Goal: Information Seeking & Learning: Find specific page/section

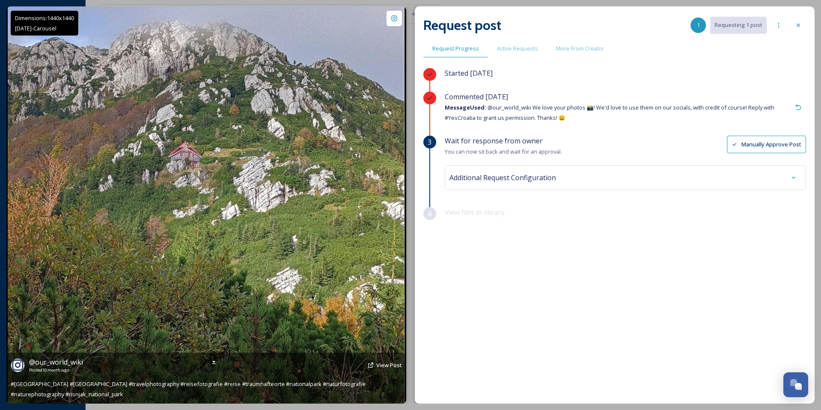
scroll to position [3084, 0]
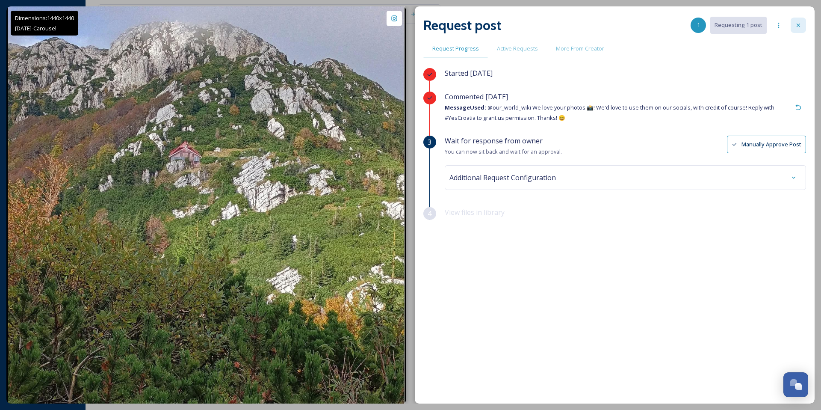
click at [801, 28] on icon at bounding box center [798, 25] width 7 height 7
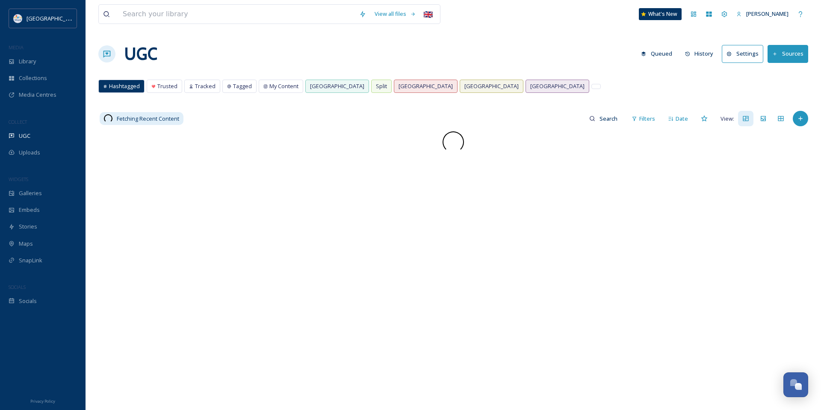
click at [701, 55] on button "History" at bounding box center [699, 53] width 37 height 17
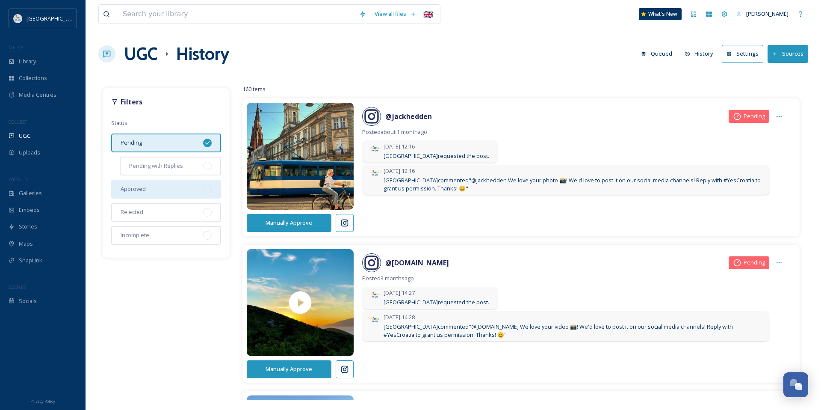
click at [171, 186] on div "Approved" at bounding box center [166, 189] width 110 height 19
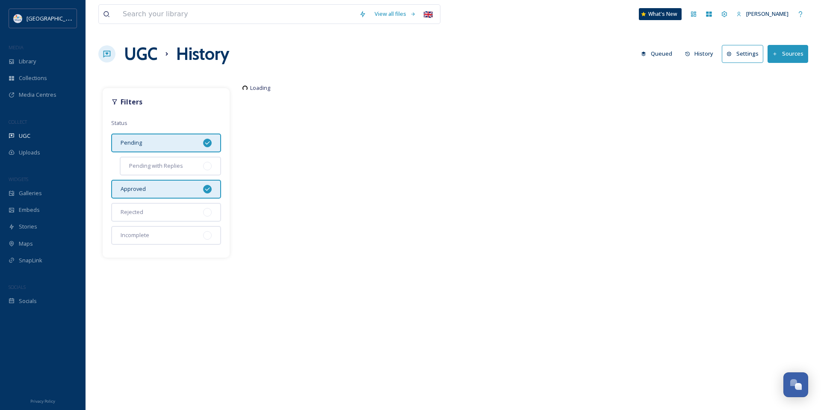
click at [176, 134] on div "Pending" at bounding box center [166, 142] width 110 height 19
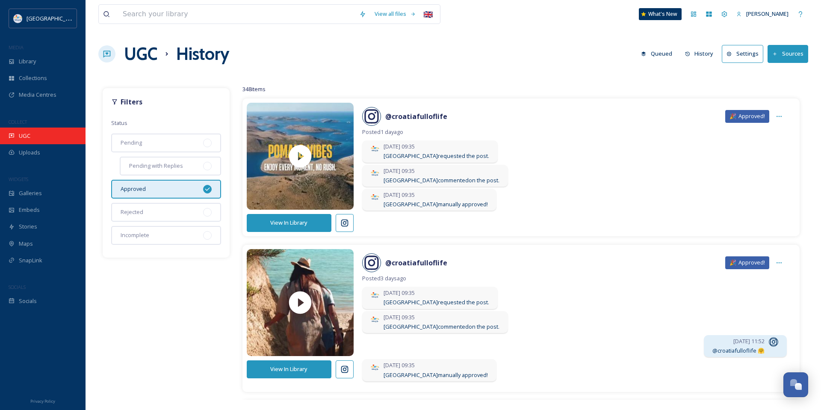
click at [25, 132] on span "UGC" at bounding box center [25, 136] width 12 height 8
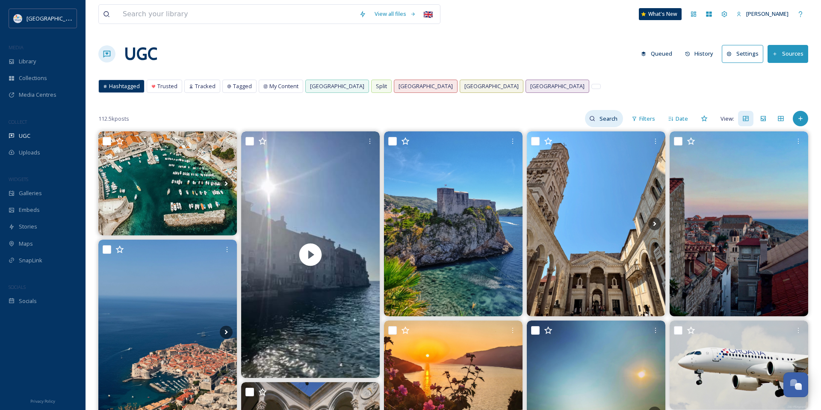
click at [616, 119] on input at bounding box center [609, 118] width 28 height 17
paste input "[PERSON_NAME] [PERSON_NAME]"
type input "[PERSON_NAME] [PERSON_NAME]"
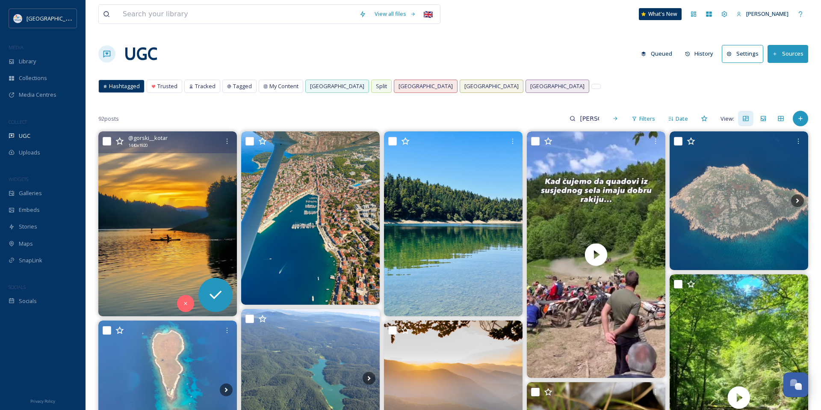
click at [136, 166] on img at bounding box center [167, 223] width 139 height 185
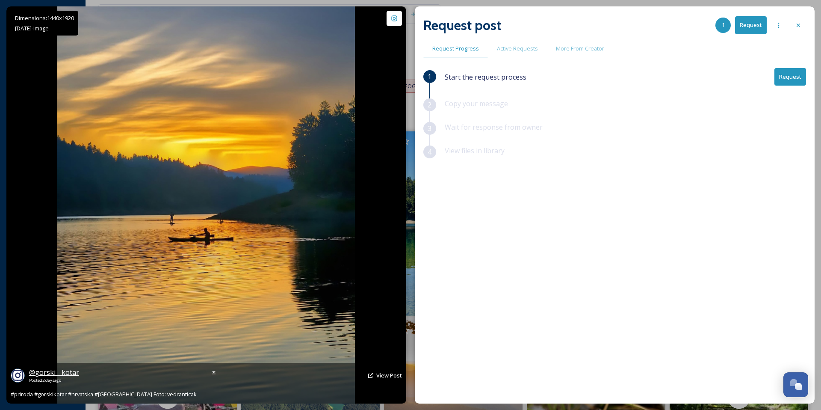
click at [50, 373] on span "@ gorski__kotar" at bounding box center [54, 371] width 50 height 9
